Goal: Task Accomplishment & Management: Use online tool/utility

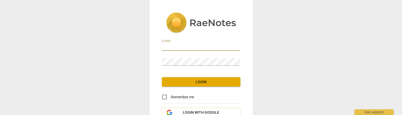
type input "[EMAIL_ADDRESS][DOMAIN_NAME]"
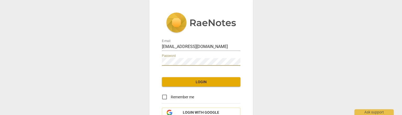
click at [187, 84] on span "Login" at bounding box center [201, 82] width 70 height 5
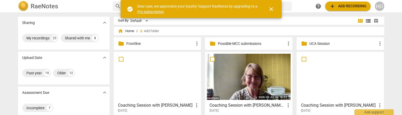
click at [271, 8] on span "close" at bounding box center [271, 9] width 6 height 6
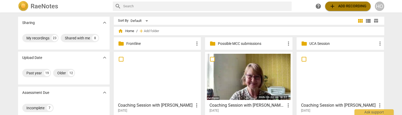
click at [352, 7] on span "add Add recording" at bounding box center [347, 6] width 37 height 6
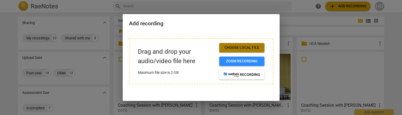
click at [243, 49] on span "Choose local file" at bounding box center [241, 47] width 37 height 5
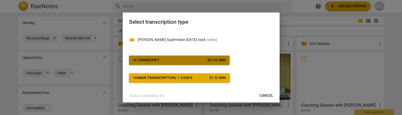
click at [170, 61] on span "AI Transcript $ 0.15 / min" at bounding box center [179, 60] width 93 height 5
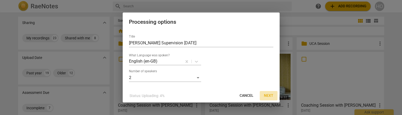
click at [271, 95] on span "Next" at bounding box center [268, 95] width 9 height 5
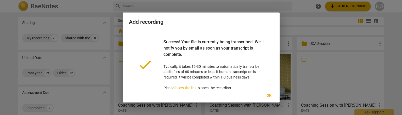
click at [270, 95] on span "Ok" at bounding box center [269, 95] width 8 height 5
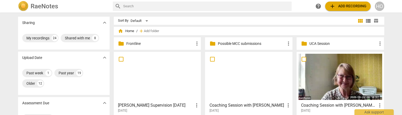
scroll to position [28, 0]
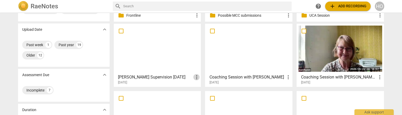
click at [195, 76] on span "more_vert" at bounding box center [196, 77] width 6 height 6
click at [181, 75] on div at bounding box center [201, 57] width 402 height 115
click at [158, 59] on div at bounding box center [158, 49] width 84 height 46
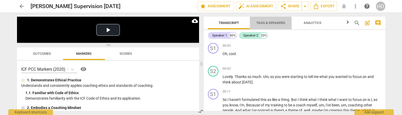
click at [268, 23] on span "Tags & Speakers" at bounding box center [270, 23] width 29 height 4
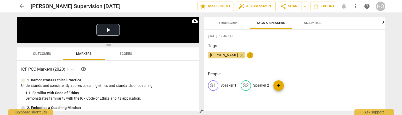
click at [272, 86] on div "S1 Speaker 1 S2 Speaker 2 add" at bounding box center [294, 87] width 173 height 15
click at [269, 85] on div "S1 Speaker 1 S2 Speaker 2 add" at bounding box center [294, 87] width 173 height 15
click at [269, 85] on p "Speaker 2" at bounding box center [261, 85] width 16 height 5
click at [269, 85] on input "Speaker 2" at bounding box center [274, 86] width 42 height 8
type input "[PERSON_NAME]"
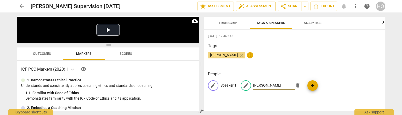
click at [229, 85] on p "Speaker 1" at bounding box center [228, 85] width 16 height 5
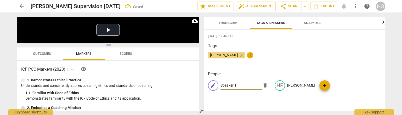
click at [230, 20] on span "Transcript" at bounding box center [228, 23] width 33 height 7
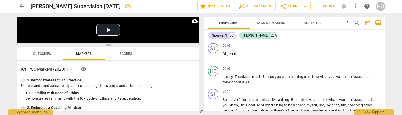
click at [274, 22] on span "Tags & Speakers" at bounding box center [270, 23] width 29 height 4
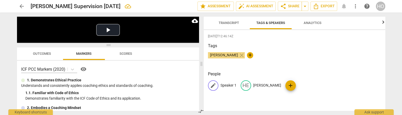
click at [225, 86] on p "Speaker 1" at bounding box center [228, 85] width 16 height 5
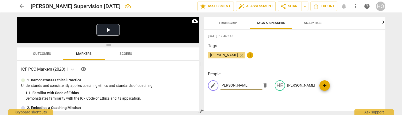
type input "[PERSON_NAME]"
click at [232, 104] on div "[DATE]T12:46:14Z Tags [PERSON_NAME] + People edit [PERSON_NAME] delete HE [PERS…" at bounding box center [294, 70] width 181 height 81
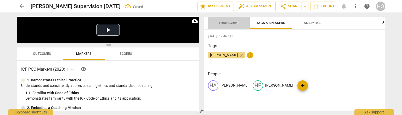
click at [231, 20] on span "Transcript" at bounding box center [228, 23] width 33 height 7
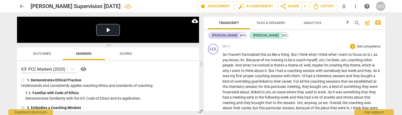
scroll to position [38, 0]
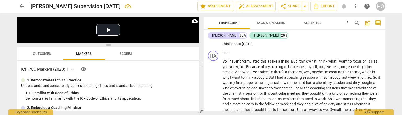
click at [366, 23] on span "post_add" at bounding box center [367, 23] width 6 height 6
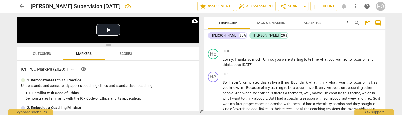
scroll to position [12, 0]
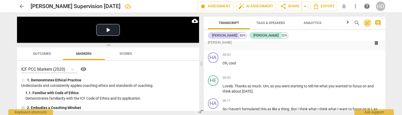
click at [366, 23] on span "post_add" at bounding box center [367, 23] width 6 height 6
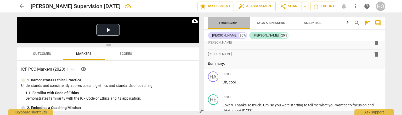
click at [224, 20] on span "Transcript" at bounding box center [228, 23] width 33 height 7
click at [347, 22] on icon "button" at bounding box center [347, 22] width 2 height 3
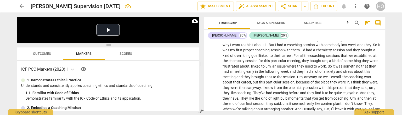
scroll to position [156, 0]
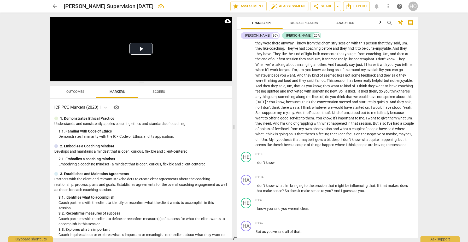
click at [354, 5] on span "Export" at bounding box center [357, 6] width 22 height 6
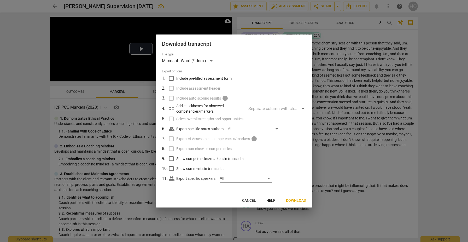
click at [300, 115] on span "Download" at bounding box center [296, 200] width 20 height 5
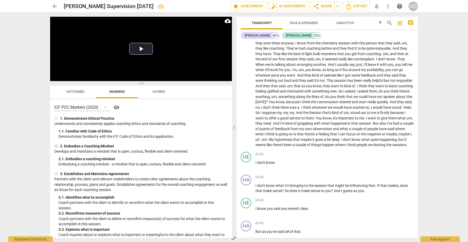
click at [401, 115] on div "arrow_back [PERSON_NAME] Supervision [DATE] edit star Assessment auto_fix_high …" at bounding box center [234, 121] width 468 height 242
